Goal: Task Accomplishment & Management: Manage account settings

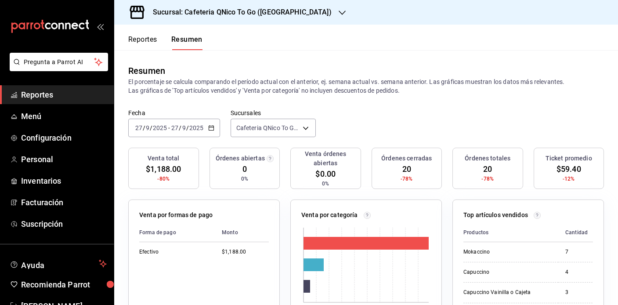
click at [187, 15] on h3 "Sucursal: Cafeteria QNico To Go ([GEOGRAPHIC_DATA])" at bounding box center [239, 12] width 186 height 11
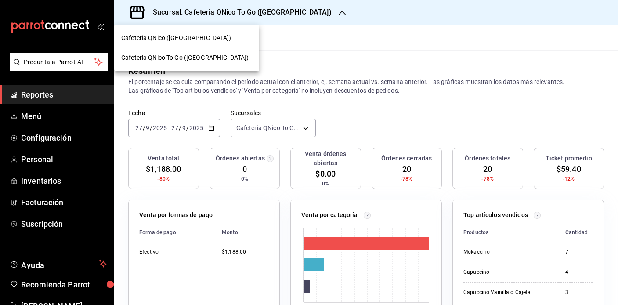
click at [173, 34] on span "Cafeteria QNico ([GEOGRAPHIC_DATA])" at bounding box center [176, 37] width 110 height 9
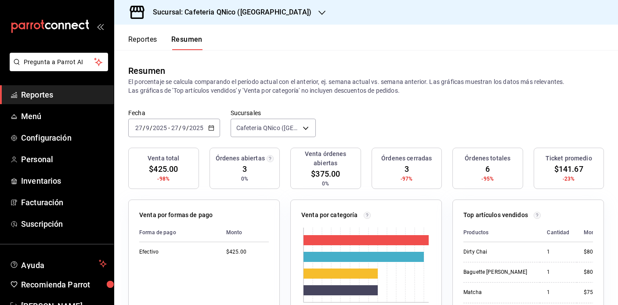
click at [232, 8] on h3 "Sucursal: Cafeteria QNico (Puebla)" at bounding box center [229, 12] width 166 height 11
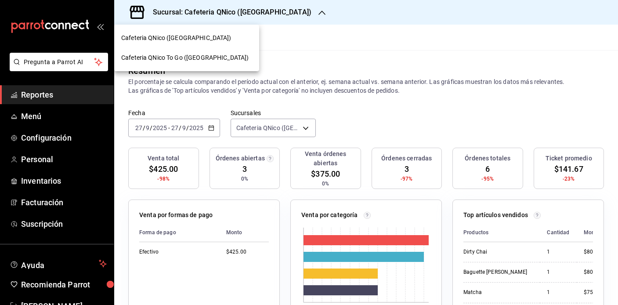
click at [203, 51] on div "Cafeteria QNico To Go ([GEOGRAPHIC_DATA])" at bounding box center [186, 58] width 145 height 20
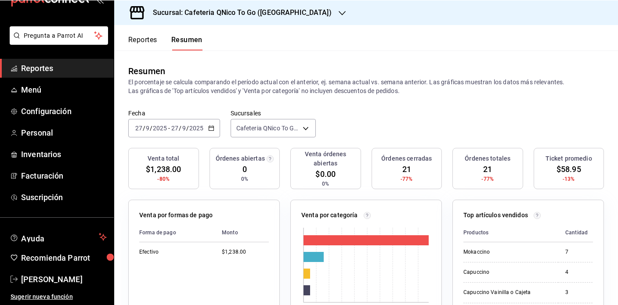
scroll to position [27, 0]
click at [59, 280] on span "[PERSON_NAME]" at bounding box center [64, 279] width 86 height 12
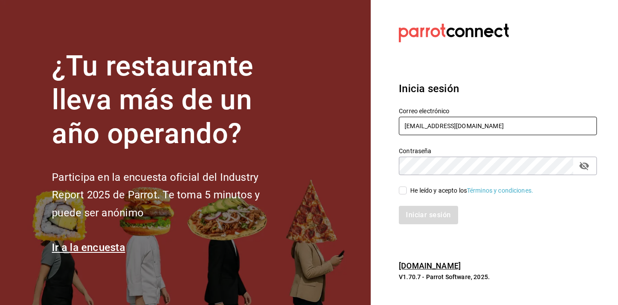
type input "qnicoteziutlan@gmail.com"
click at [402, 191] on input "He leído y acepto los Términos y condiciones." at bounding box center [403, 191] width 8 height 8
checkbox input "true"
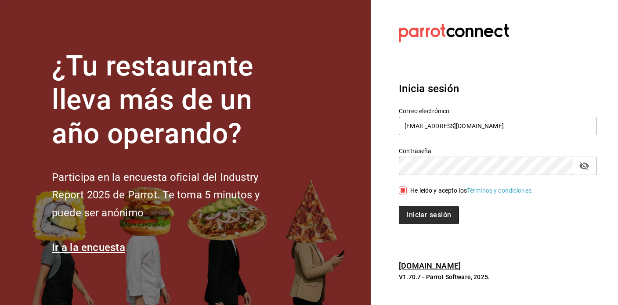
click at [415, 217] on button "Iniciar sesión" at bounding box center [429, 215] width 60 height 18
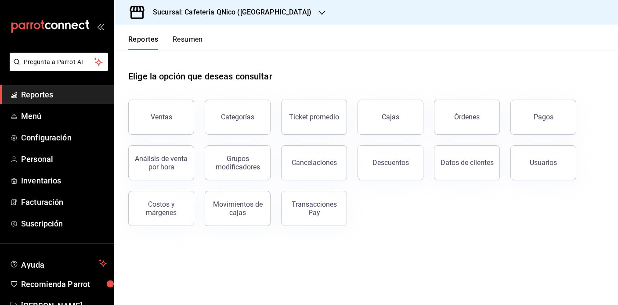
click at [238, 11] on h3 "Sucursal: Cafeteria QNico ([GEOGRAPHIC_DATA])" at bounding box center [229, 12] width 166 height 11
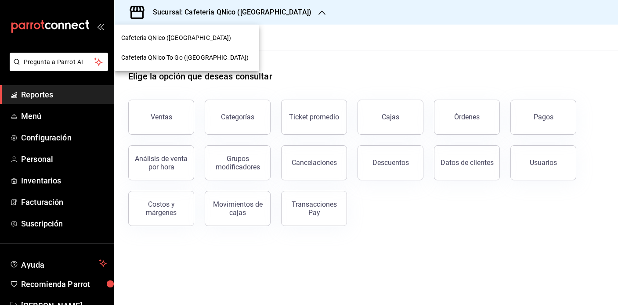
click at [175, 42] on span "Cafeteria QNico ([GEOGRAPHIC_DATA])" at bounding box center [176, 37] width 110 height 9
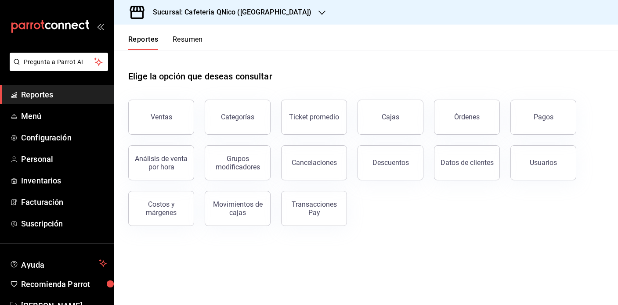
click at [185, 40] on button "Resumen" at bounding box center [188, 42] width 30 height 15
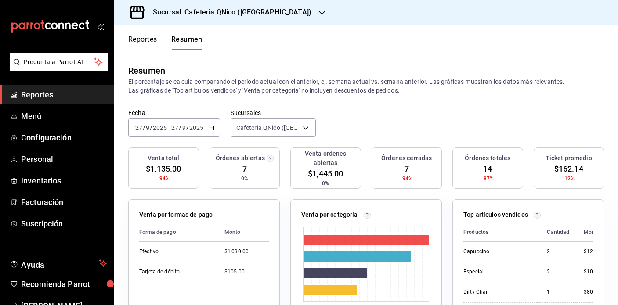
click at [218, 13] on h3 "Sucursal: Cafeteria QNico (Puebla)" at bounding box center [229, 12] width 166 height 11
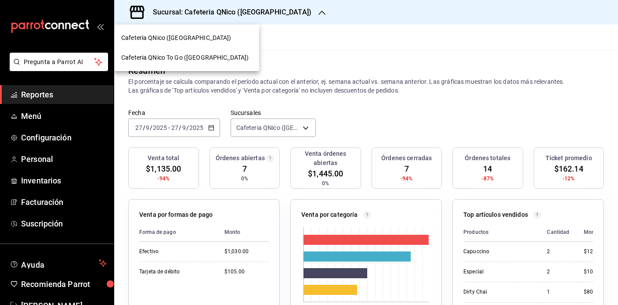
click at [176, 56] on span "Cafeteria QNico To Go ([GEOGRAPHIC_DATA])" at bounding box center [184, 57] width 127 height 9
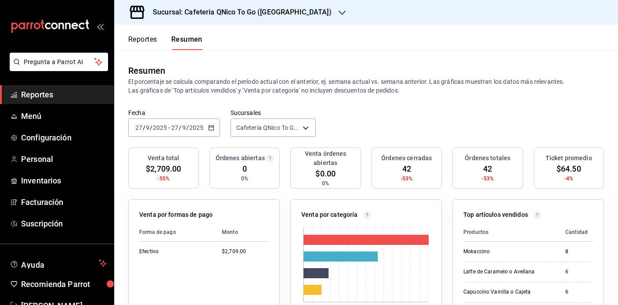
click at [241, 12] on h3 "Sucursal: Cafeteria QNico To Go ([GEOGRAPHIC_DATA])" at bounding box center [239, 12] width 186 height 11
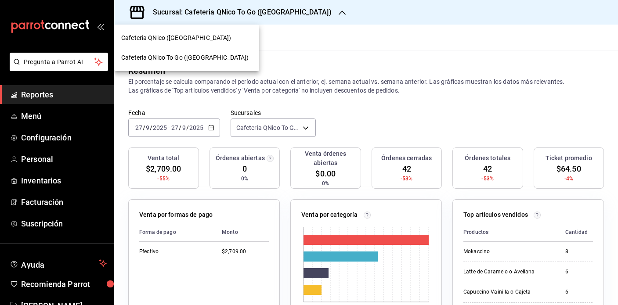
click at [188, 61] on span "Cafeteria QNico To Go ([GEOGRAPHIC_DATA])" at bounding box center [184, 57] width 127 height 9
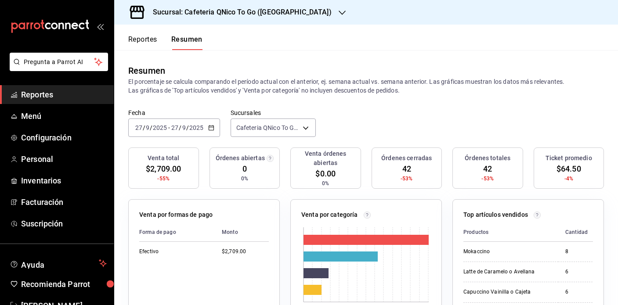
click at [259, 10] on h3 "Sucursal: Cafeteria QNico To Go ([GEOGRAPHIC_DATA])" at bounding box center [239, 12] width 186 height 11
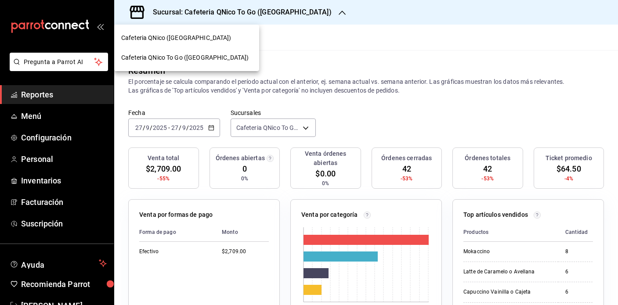
click at [174, 42] on span "Cafeteria QNico ([GEOGRAPHIC_DATA])" at bounding box center [176, 37] width 110 height 9
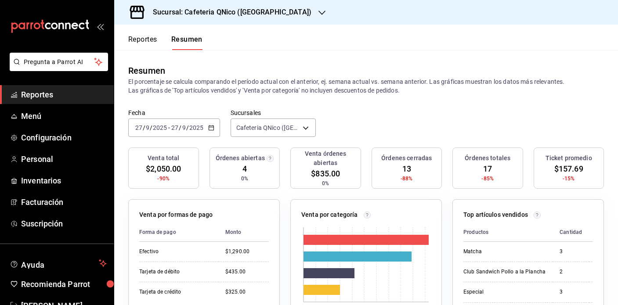
click at [211, 129] on icon "button" at bounding box center [211, 128] width 6 height 6
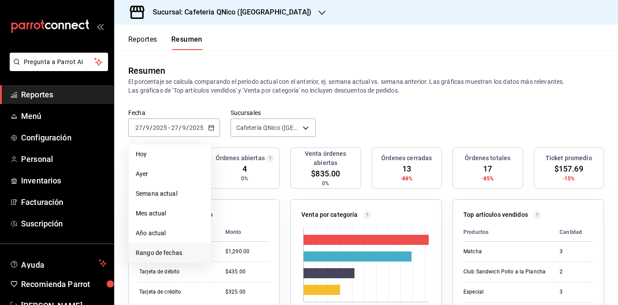
click at [174, 254] on span "Rango de fechas" at bounding box center [170, 253] width 68 height 9
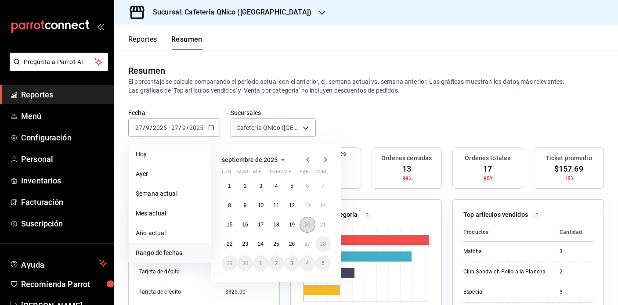
click at [307, 229] on button "20" at bounding box center [307, 225] width 15 height 16
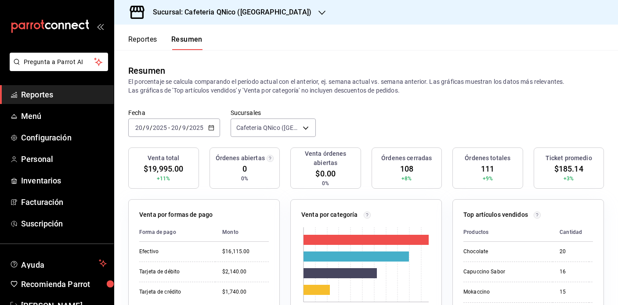
click at [212, 130] on icon "button" at bounding box center [211, 128] width 6 height 6
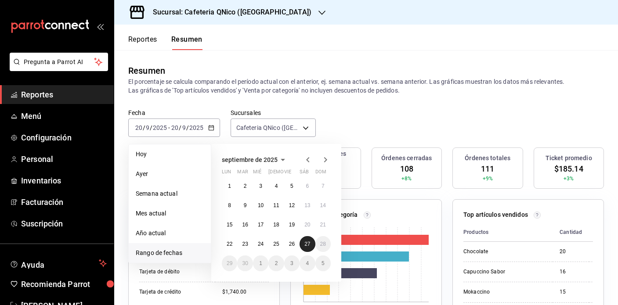
click at [308, 244] on abbr "27" at bounding box center [308, 244] width 6 height 6
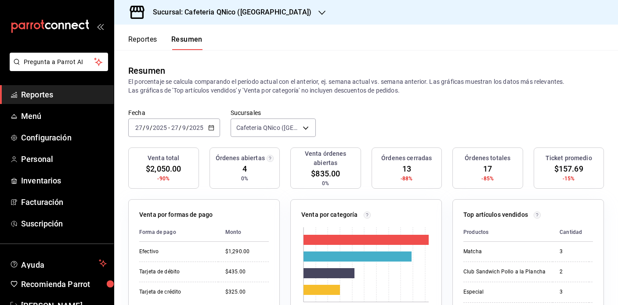
click at [238, 6] on div "Sucursal: Cafeteria QNico ([GEOGRAPHIC_DATA])" at bounding box center [225, 12] width 208 height 25
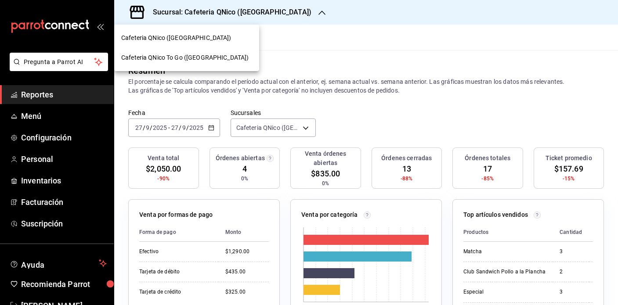
click at [192, 58] on span "Cafeteria QNico To Go ([GEOGRAPHIC_DATA])" at bounding box center [184, 57] width 127 height 9
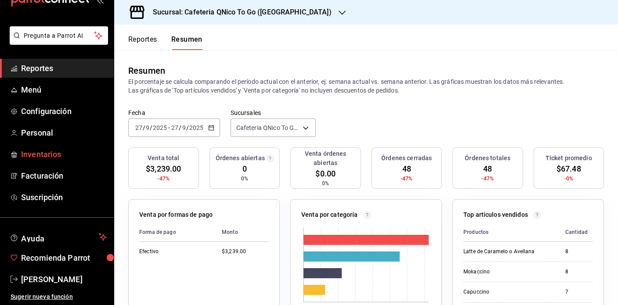
scroll to position [26, 0]
click at [225, 12] on h3 "Sucursal: Cafeteria QNico To Go ([GEOGRAPHIC_DATA])" at bounding box center [239, 12] width 186 height 11
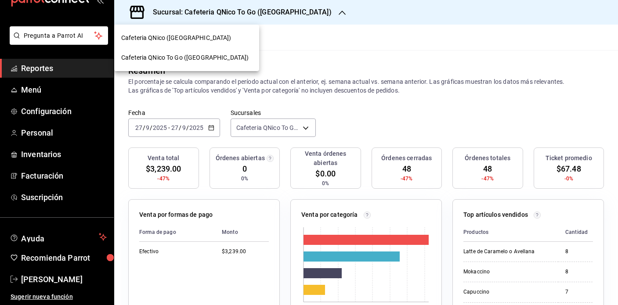
click at [175, 28] on nav "Cafeteria QNico ([GEOGRAPHIC_DATA]) Cafeteria QNico To Go ([GEOGRAPHIC_DATA])" at bounding box center [186, 48] width 145 height 47
click at [174, 41] on span "Cafeteria QNico ([GEOGRAPHIC_DATA])" at bounding box center [176, 37] width 110 height 9
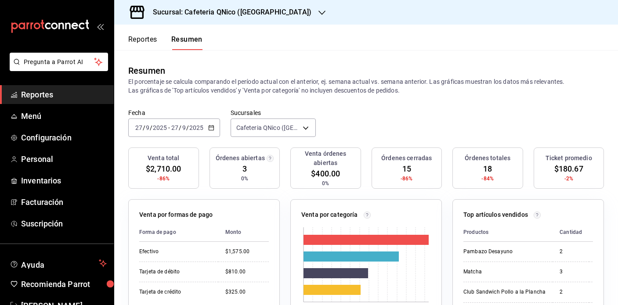
scroll to position [0, 0]
click at [219, 6] on div "Sucursal: Cafeteria QNico ([GEOGRAPHIC_DATA])" at bounding box center [225, 12] width 208 height 25
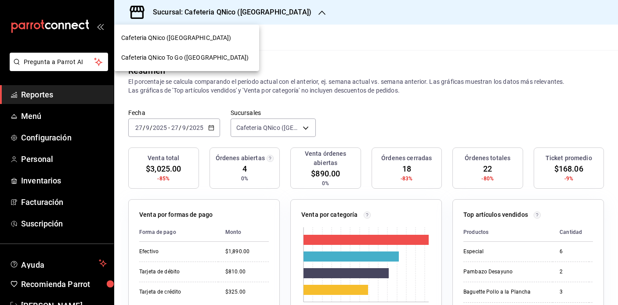
click at [201, 56] on span "Cafeteria QNico To Go ([GEOGRAPHIC_DATA])" at bounding box center [184, 57] width 127 height 9
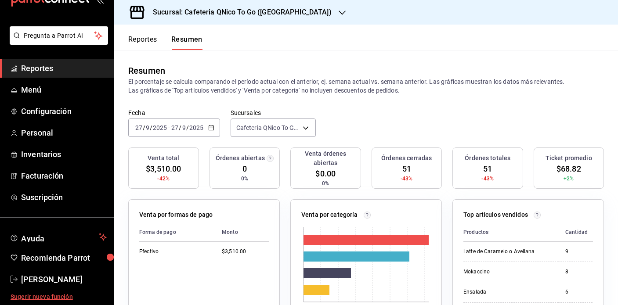
scroll to position [26, 0]
click at [37, 276] on span "[PERSON_NAME]" at bounding box center [64, 280] width 86 height 12
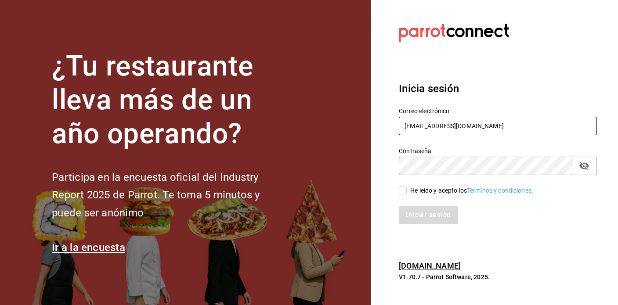
type input "qnicoteziutlan@gmail.com"
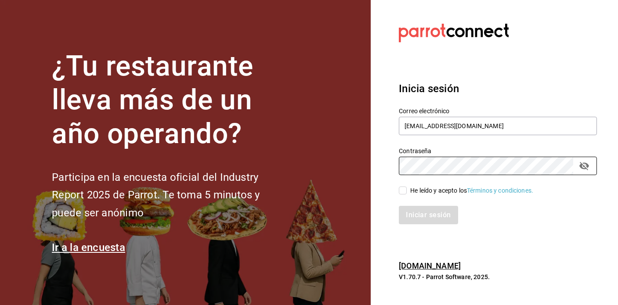
click at [404, 189] on input "He leído y acepto los Términos y condiciones." at bounding box center [403, 191] width 8 height 8
checkbox input "true"
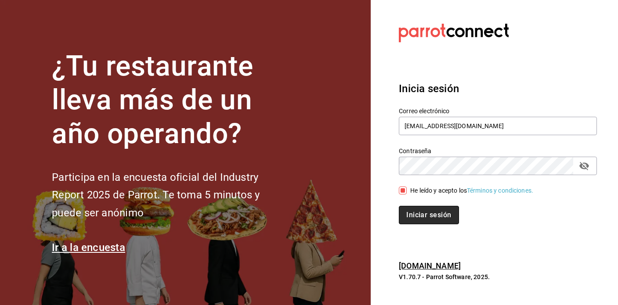
click at [423, 218] on button "Iniciar sesión" at bounding box center [429, 215] width 60 height 18
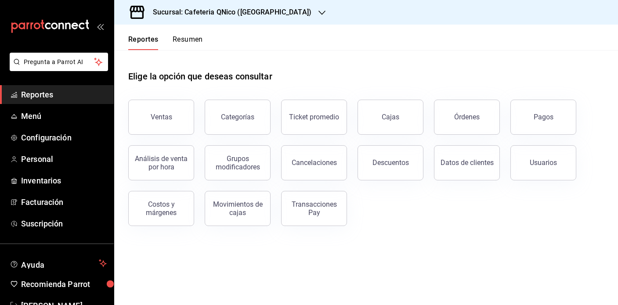
click at [214, 12] on h3 "Sucursal: Cafeteria QNico ([GEOGRAPHIC_DATA])" at bounding box center [229, 12] width 166 height 11
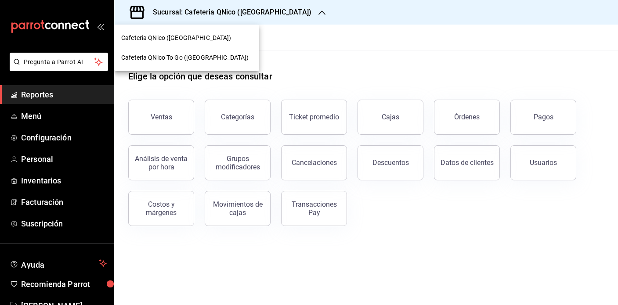
click at [173, 58] on span "Cafeteria QNico To Go ([GEOGRAPHIC_DATA])" at bounding box center [184, 57] width 127 height 9
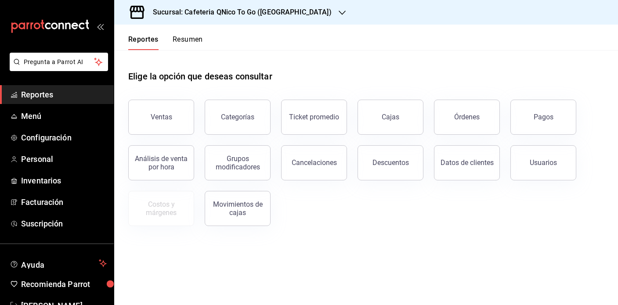
click at [187, 39] on button "Resumen" at bounding box center [188, 42] width 30 height 15
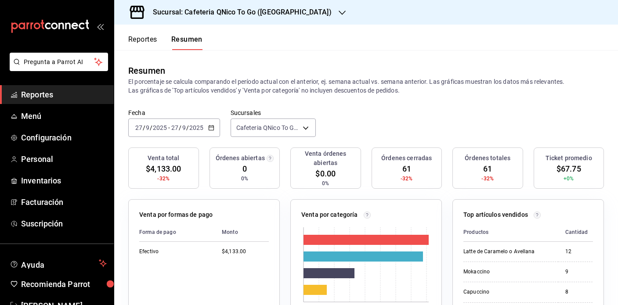
click at [185, 11] on h3 "Sucursal: Cafeteria QNico To Go ([GEOGRAPHIC_DATA])" at bounding box center [239, 12] width 186 height 11
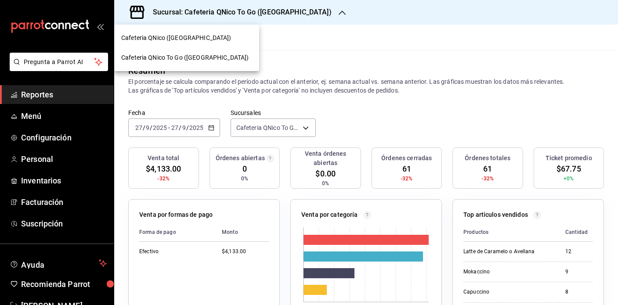
click at [154, 36] on span "Cafeteria QNico ([GEOGRAPHIC_DATA])" at bounding box center [176, 37] width 110 height 9
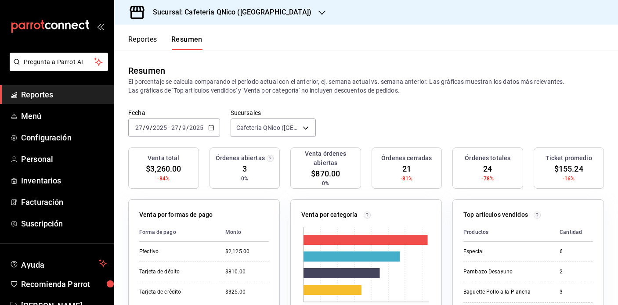
click at [246, 12] on h3 "Sucursal: Cafeteria QNico ([GEOGRAPHIC_DATA])" at bounding box center [229, 12] width 166 height 11
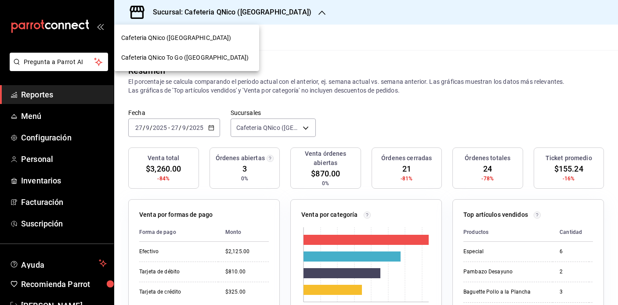
click at [182, 58] on span "Cafeteria QNico To Go ([GEOGRAPHIC_DATA])" at bounding box center [184, 57] width 127 height 9
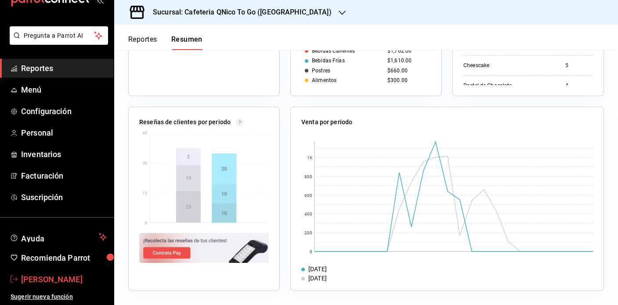
scroll to position [26, 0]
click at [60, 283] on span "[PERSON_NAME]" at bounding box center [64, 280] width 86 height 12
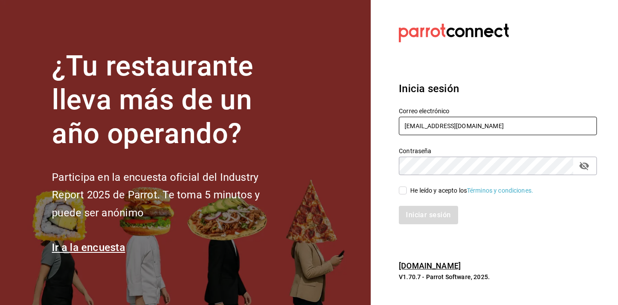
type input "qnicoteziutlan@gmail.com"
click at [403, 193] on input "He leído y acepto los Términos y condiciones." at bounding box center [403, 191] width 8 height 8
checkbox input "true"
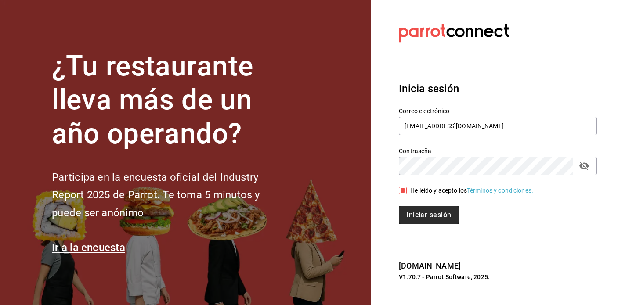
click at [426, 217] on button "Iniciar sesión" at bounding box center [429, 215] width 60 height 18
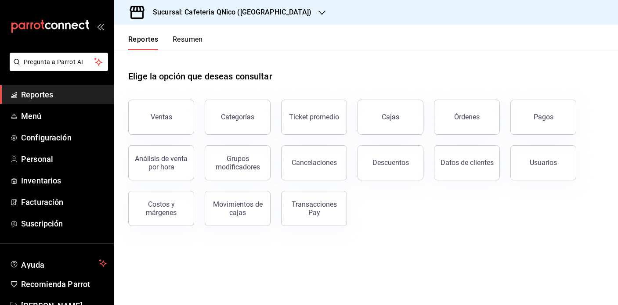
click at [187, 36] on button "Resumen" at bounding box center [188, 42] width 30 height 15
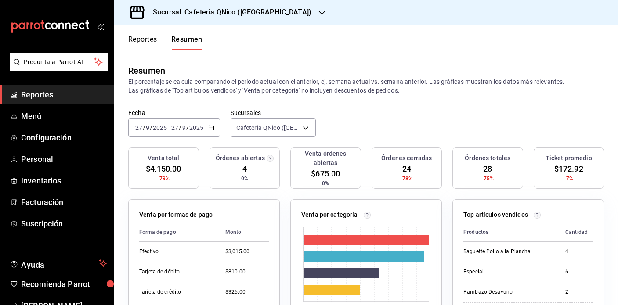
click at [179, 9] on h3 "Sucursal: Cafeteria QNico ([GEOGRAPHIC_DATA])" at bounding box center [229, 12] width 166 height 11
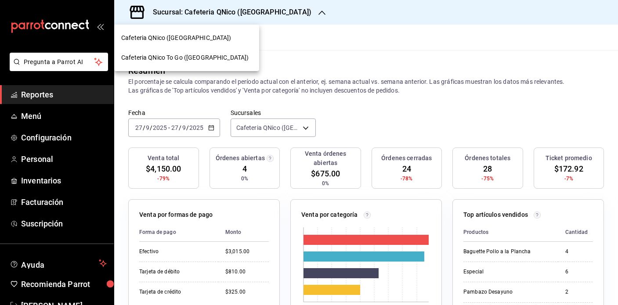
click at [158, 51] on div "Cafeteria QNico To Go ([GEOGRAPHIC_DATA])" at bounding box center [186, 58] width 145 height 20
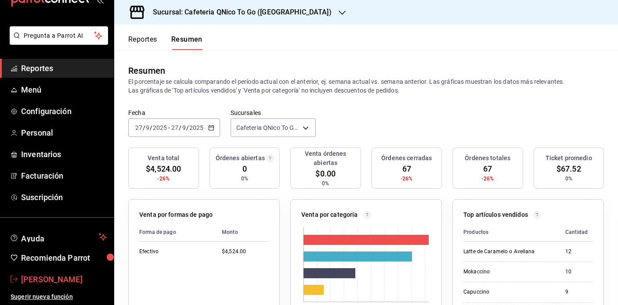
scroll to position [26, 0]
click at [42, 277] on span "[PERSON_NAME]" at bounding box center [64, 280] width 86 height 12
